Goal: Check status

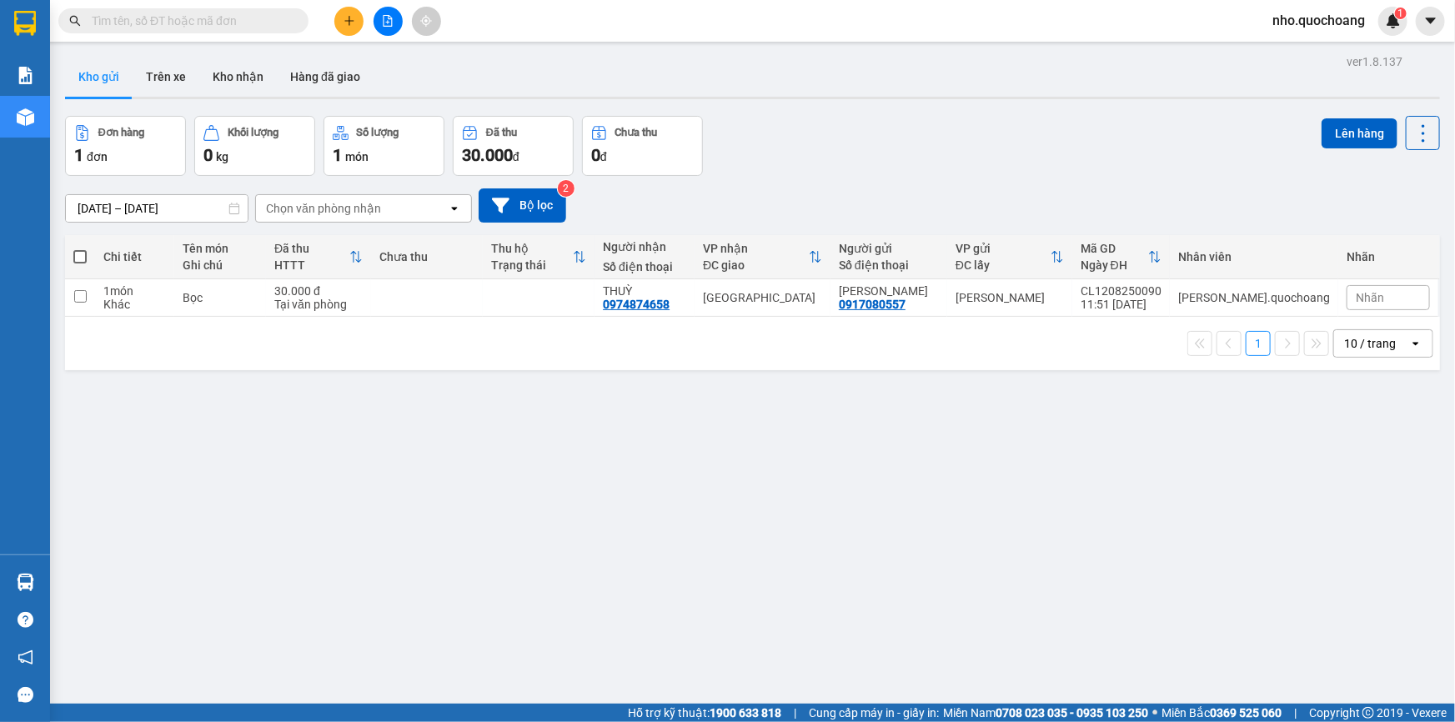
click at [51, 588] on main "ver 1.8.137 Kho gửi Trên xe Kho nhận Hàng đã giao Đơn hàng 1 đơn Khối lượng 0 k…" at bounding box center [727, 352] width 1455 height 704
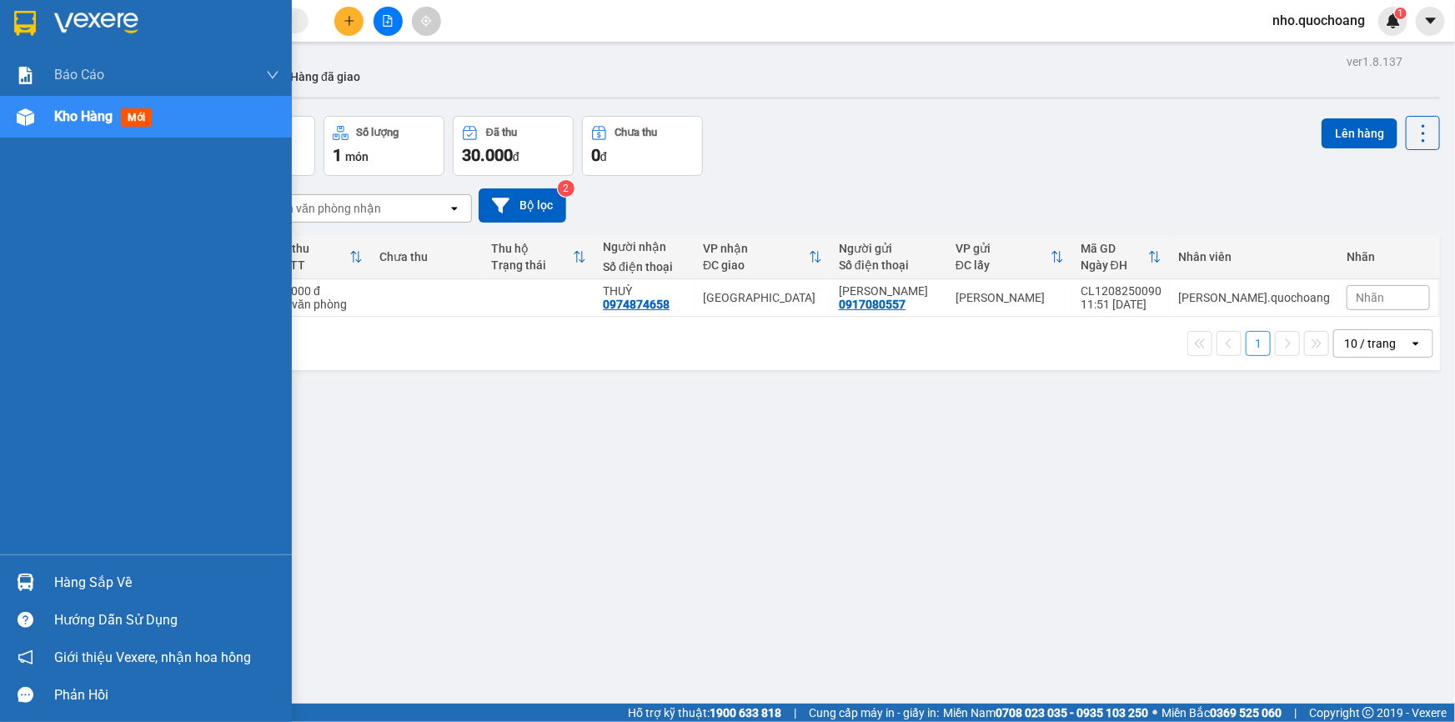
click at [66, 578] on div "Hàng sắp về" at bounding box center [166, 582] width 225 height 25
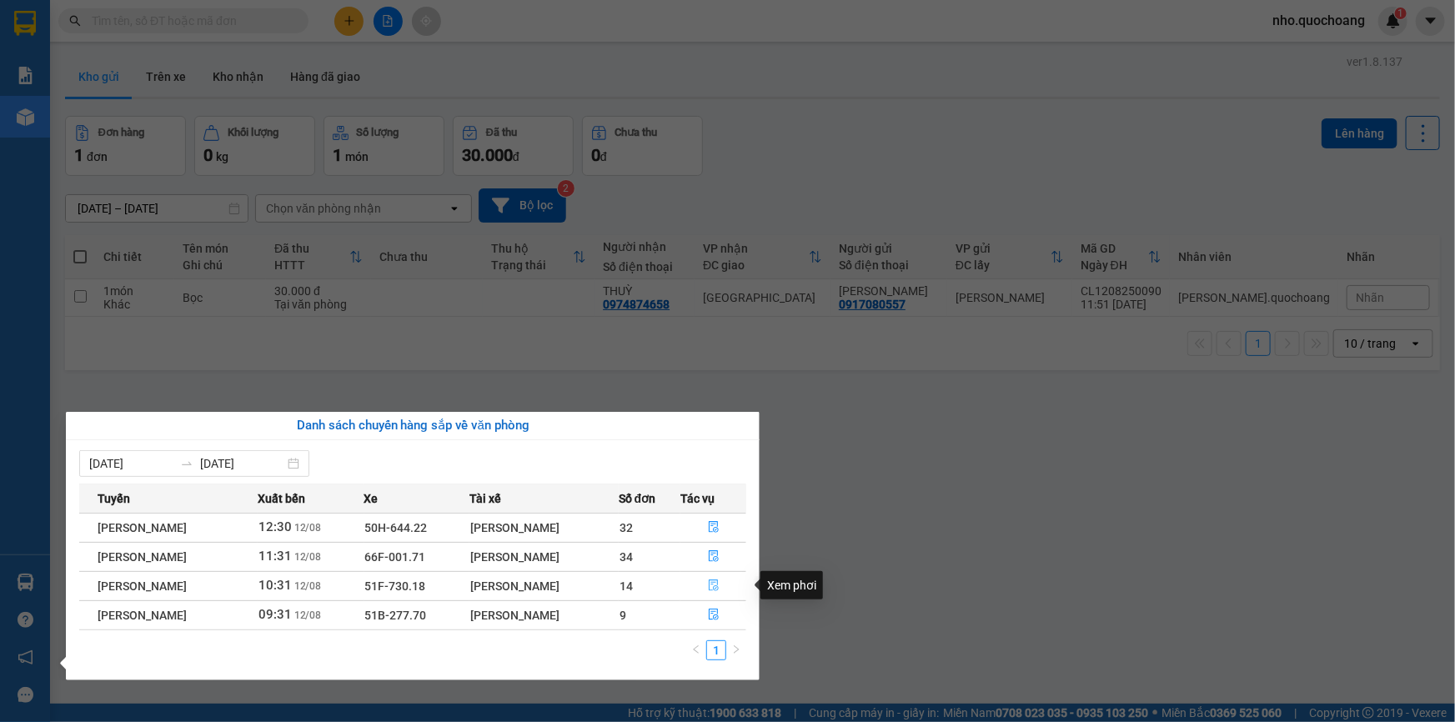
click at [714, 583] on icon "file-done" at bounding box center [714, 585] width 10 height 12
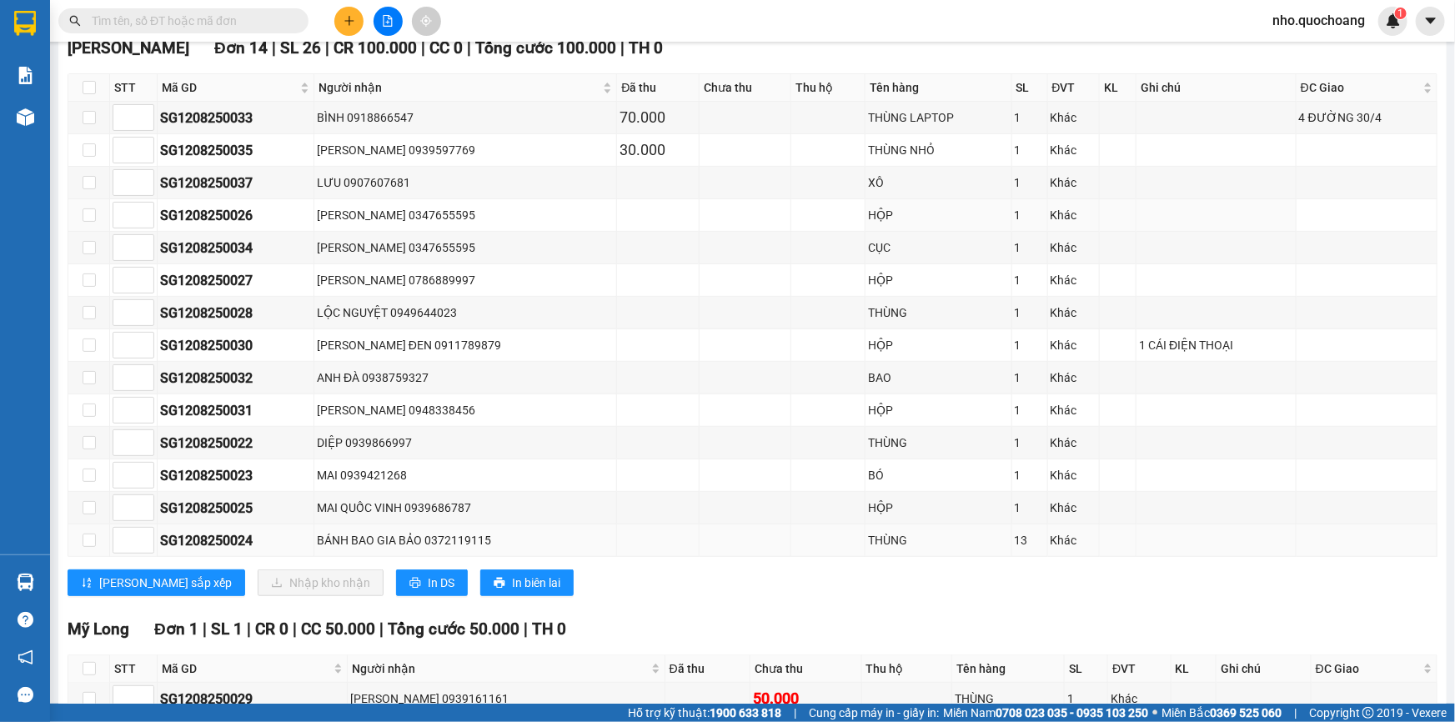
scroll to position [303, 0]
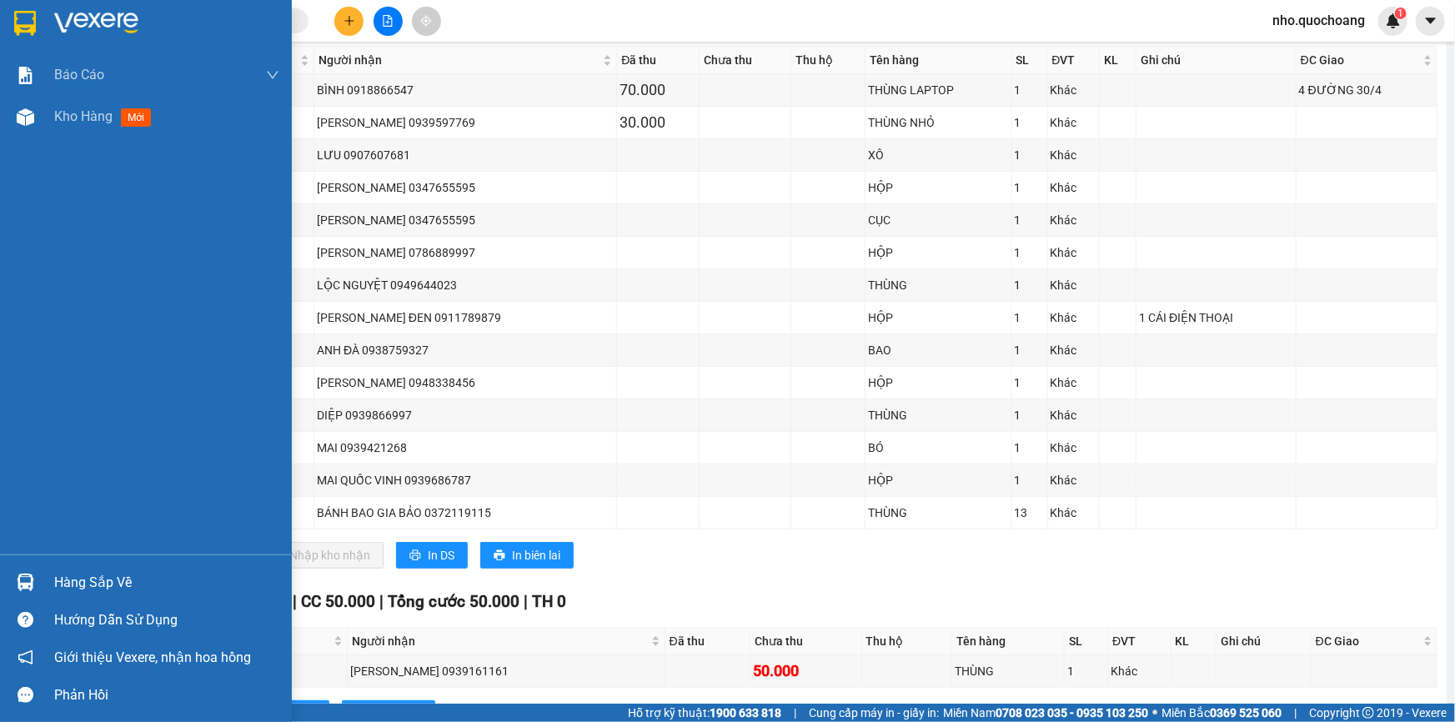
click at [77, 577] on div "Hàng sắp về" at bounding box center [166, 582] width 225 height 25
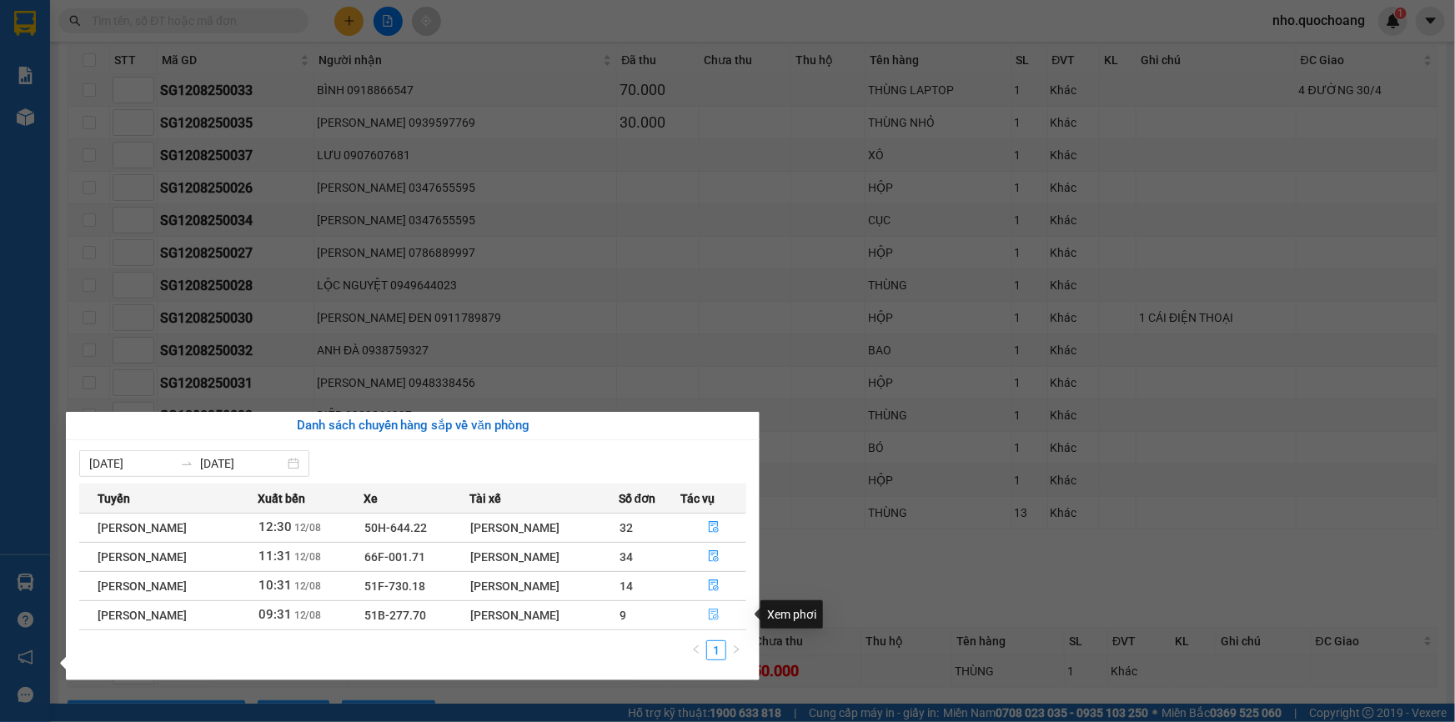
click at [722, 615] on button "button" at bounding box center [713, 615] width 64 height 27
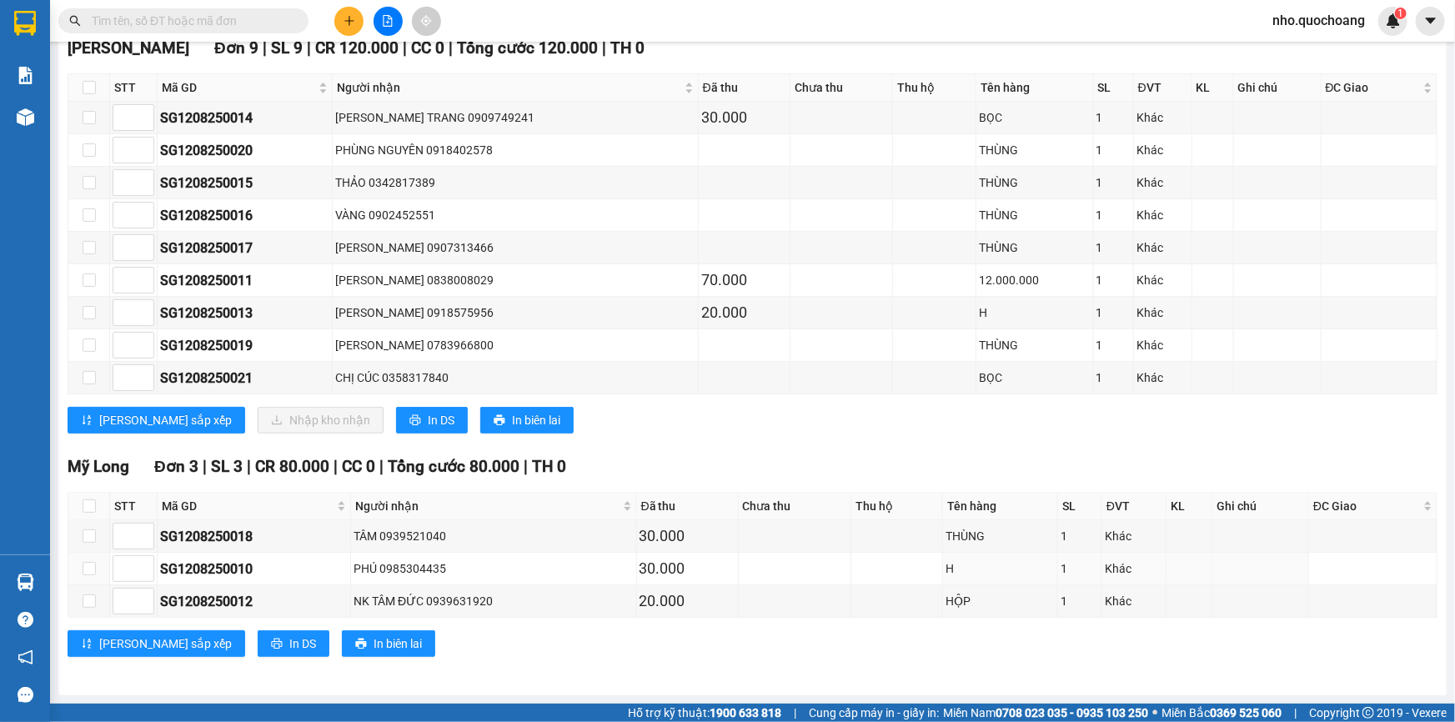
scroll to position [271, 0]
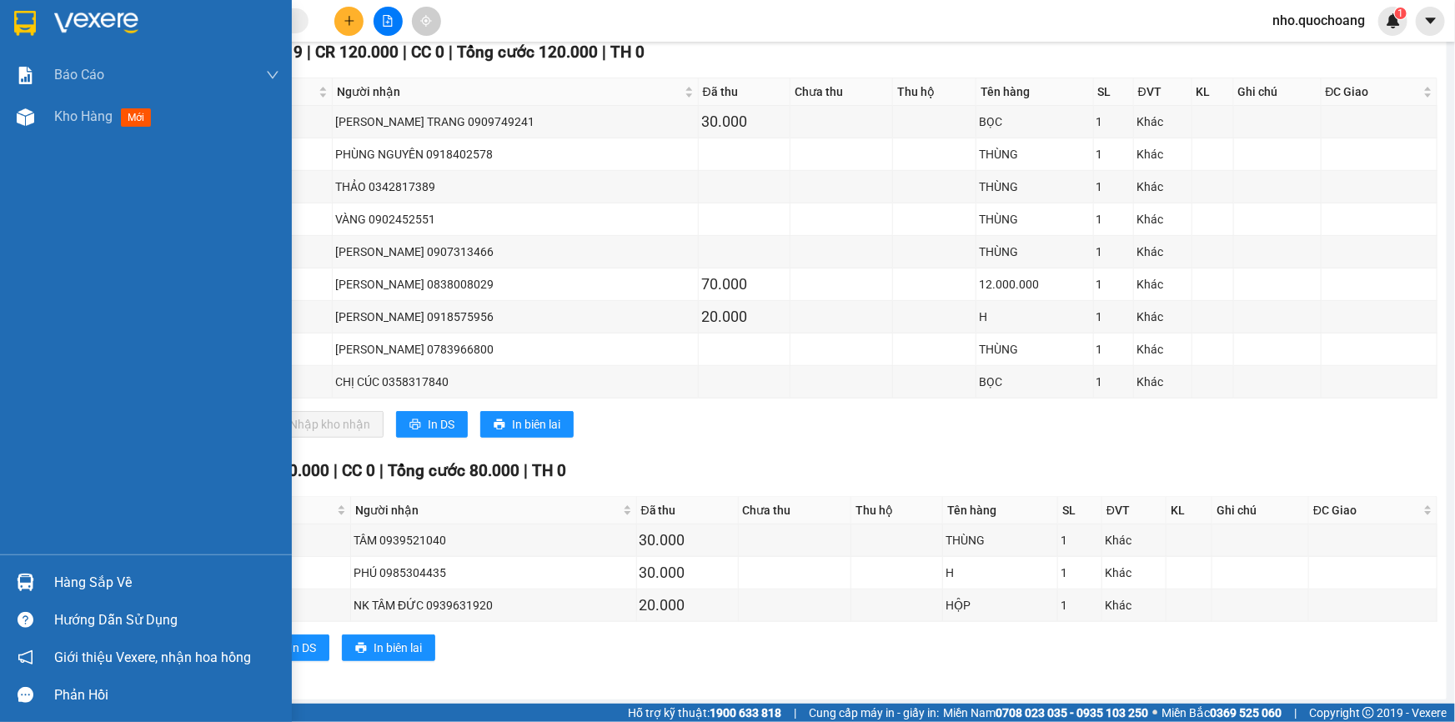
click at [98, 573] on div "Hàng sắp về" at bounding box center [166, 582] width 225 height 25
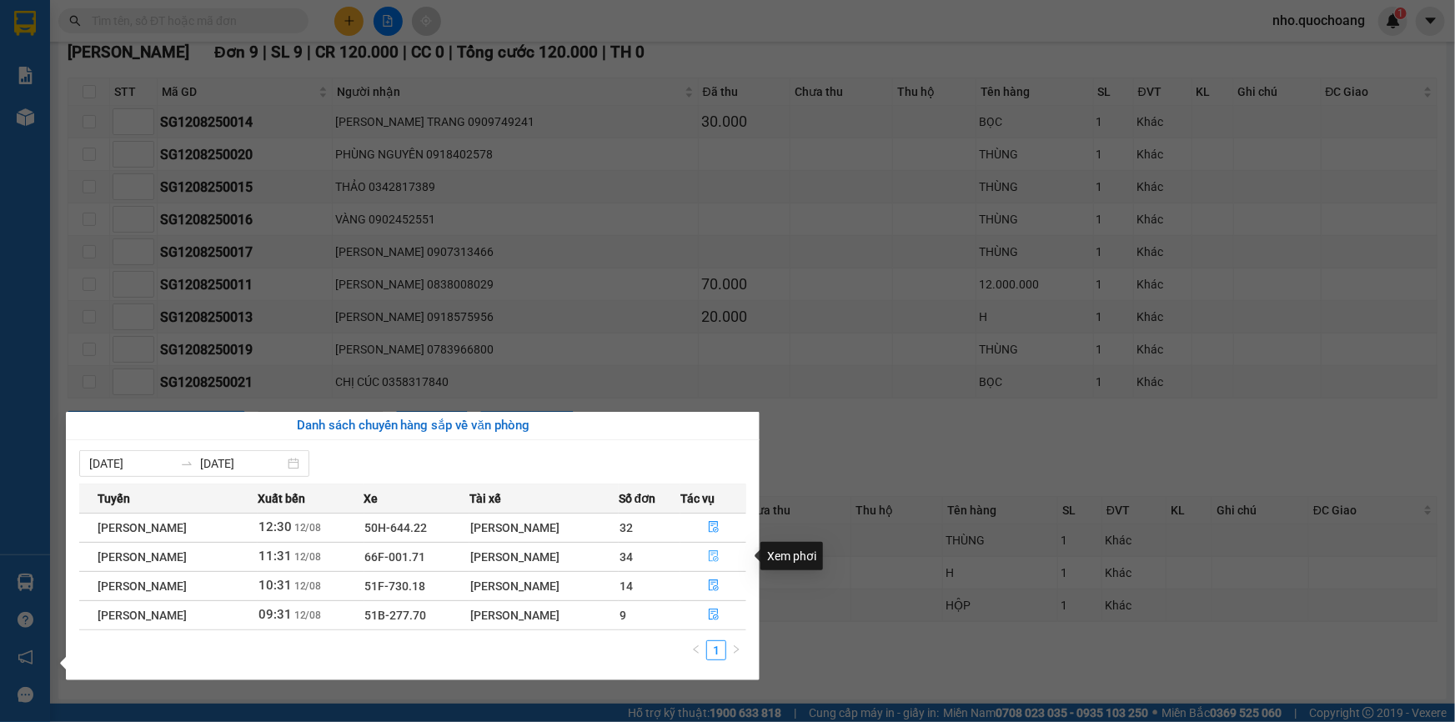
click at [719, 555] on icon "file-done" at bounding box center [714, 556] width 10 height 12
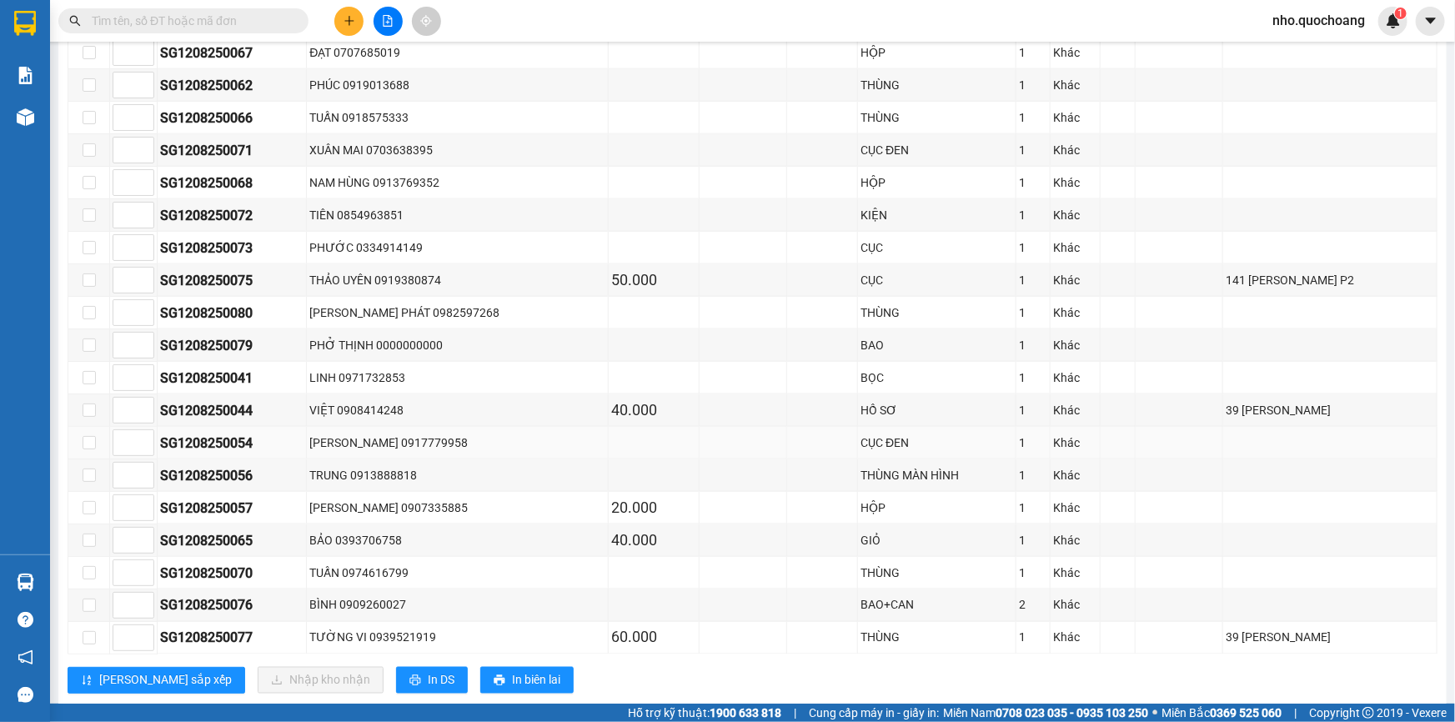
scroll to position [1024, 0]
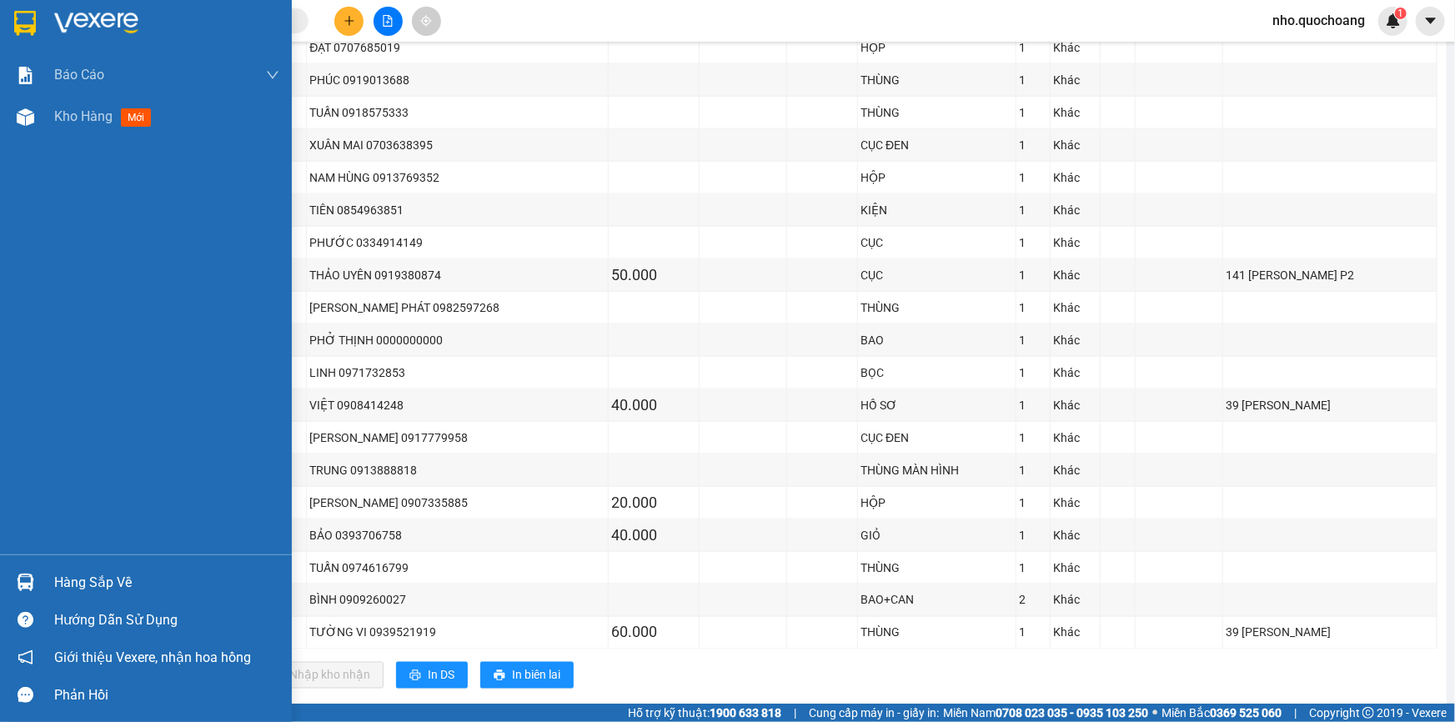
click at [109, 573] on div "Hàng sắp về" at bounding box center [166, 582] width 225 height 25
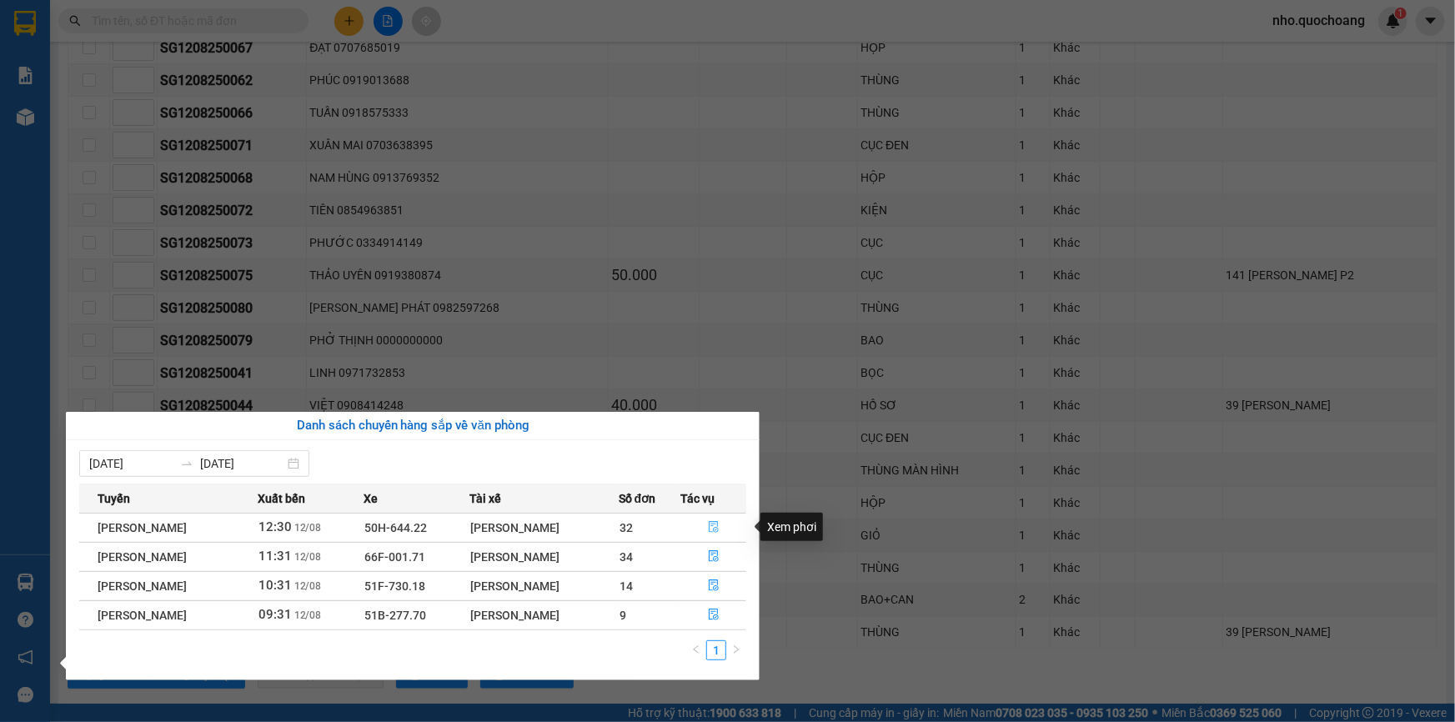
click at [718, 533] on span "file-done" at bounding box center [714, 527] width 12 height 13
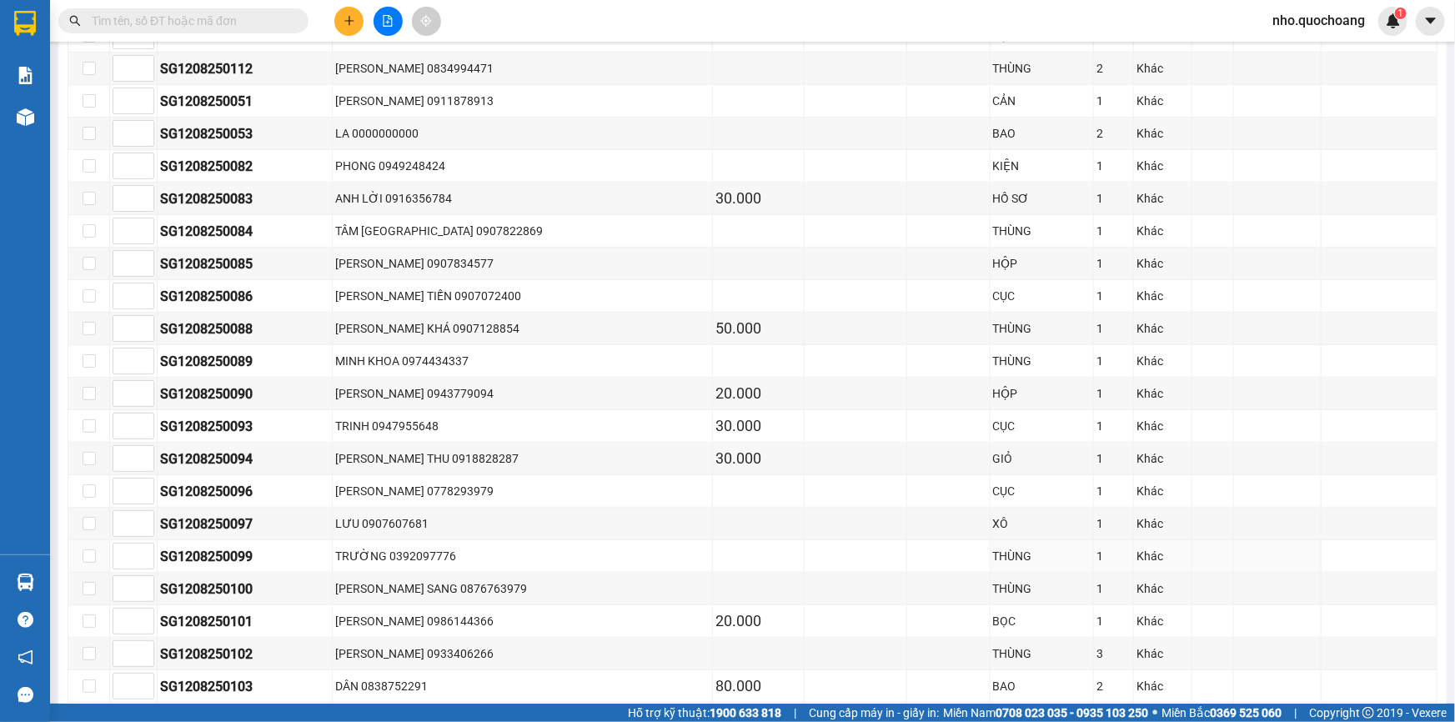
scroll to position [227, 0]
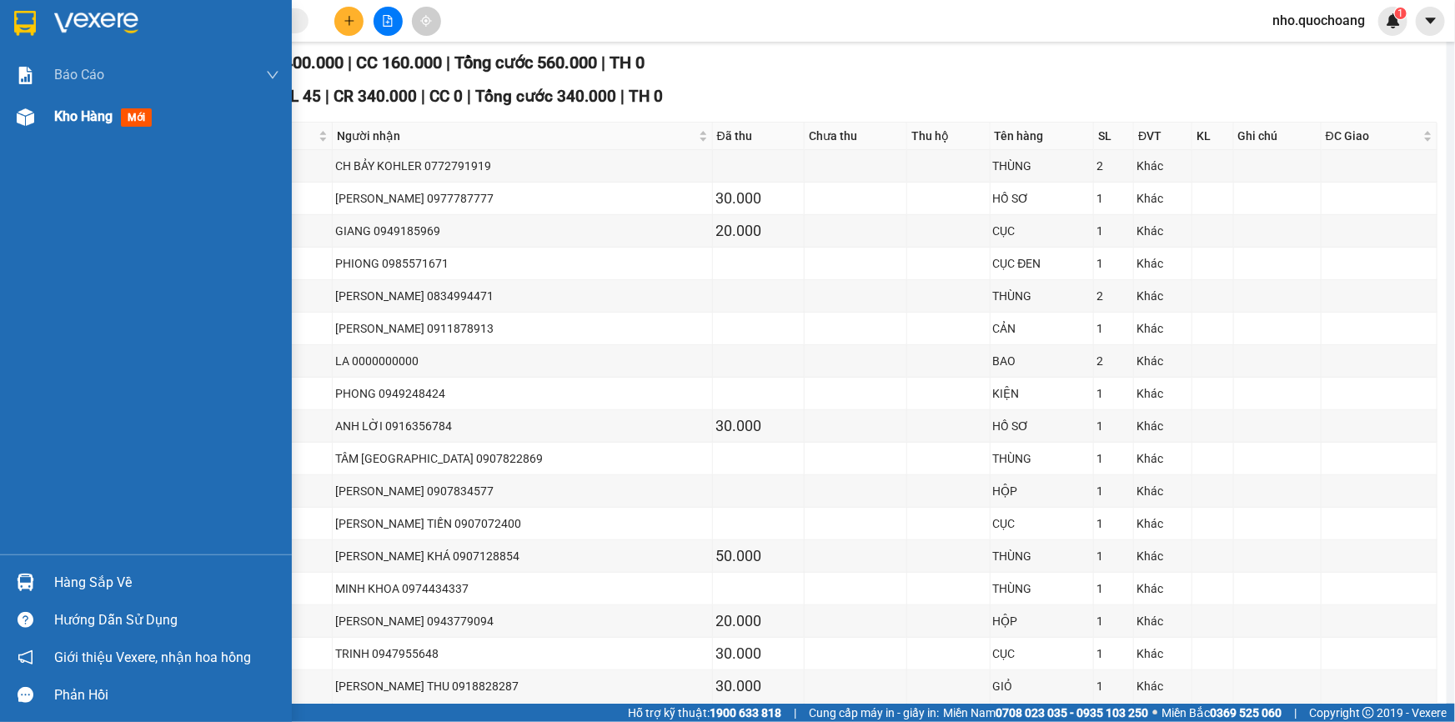
click at [73, 127] on div "Kho hàng mới" at bounding box center [166, 117] width 225 height 42
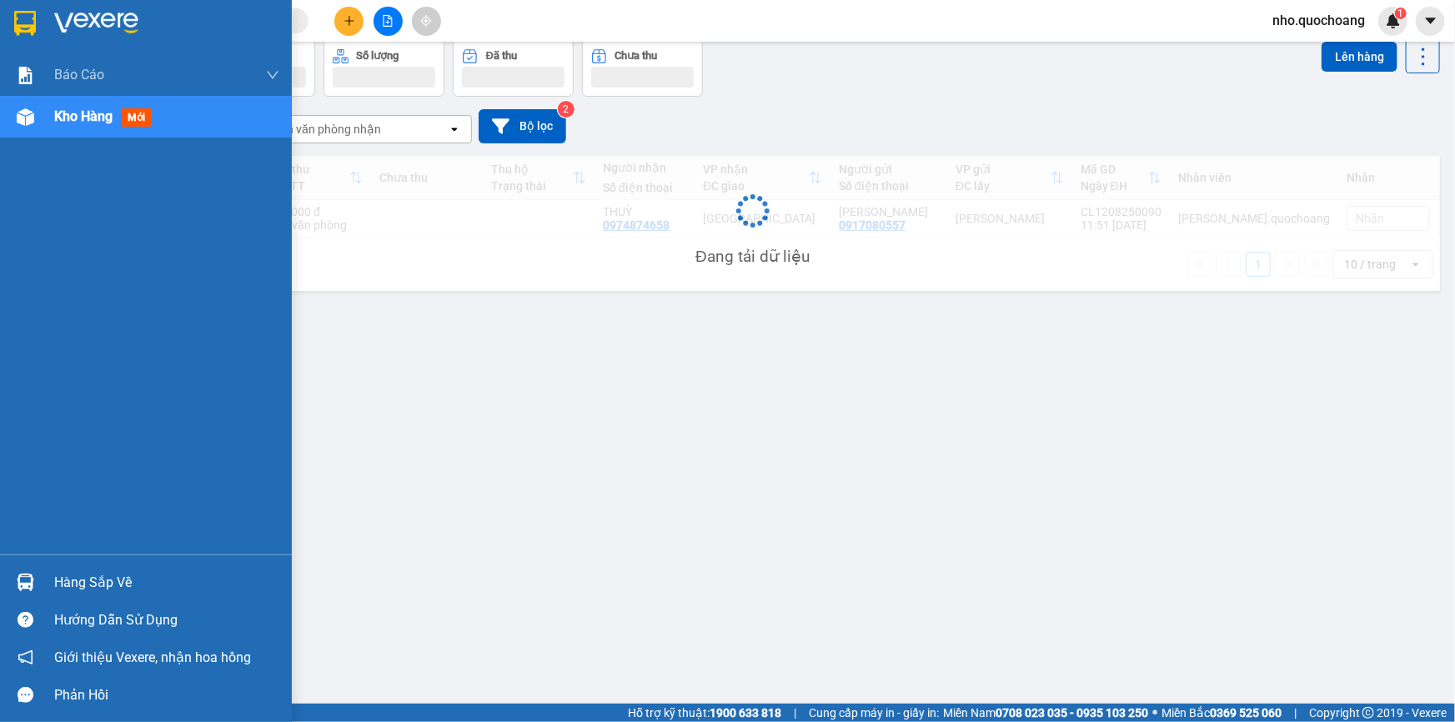
scroll to position [76, 0]
